Goal: Obtain resource: Download file/media

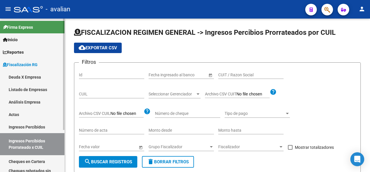
click at [17, 52] on span "Reportes" at bounding box center [13, 52] width 21 height 6
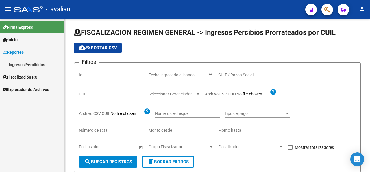
click at [13, 62] on link "Ingresos Percibidos" at bounding box center [32, 64] width 65 height 12
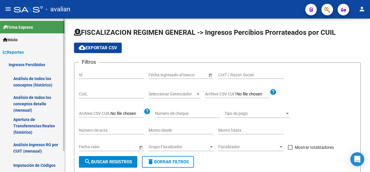
scroll to position [24, 0]
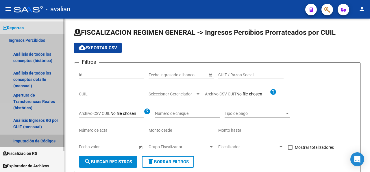
click at [32, 140] on link "Imputación de Códigos" at bounding box center [32, 140] width 65 height 12
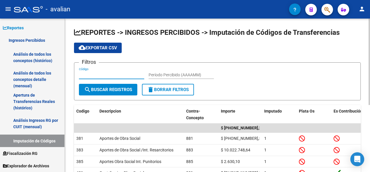
click at [98, 73] on input "Código" at bounding box center [111, 74] width 65 height 5
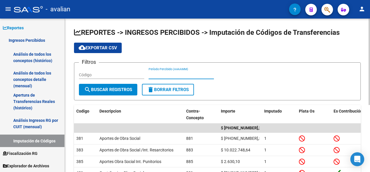
click at [157, 73] on input "Período Percibido (AAAAMM)" at bounding box center [181, 74] width 65 height 5
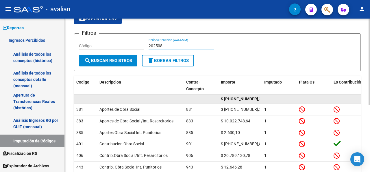
scroll to position [58, 0]
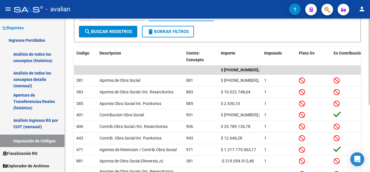
type input "202508"
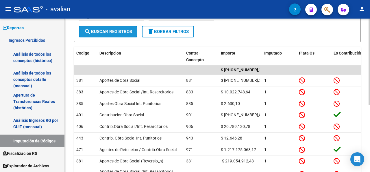
click at [128, 34] on button "search Buscar Registros" at bounding box center [108, 32] width 58 height 12
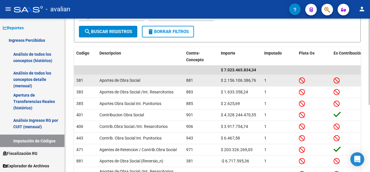
scroll to position [0, 0]
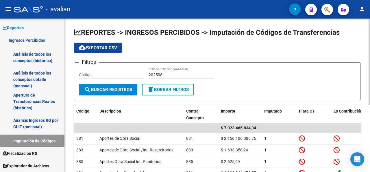
click at [100, 46] on span "cloud_download Exportar CSV" at bounding box center [98, 47] width 38 height 5
